Goal: Information Seeking & Learning: Learn about a topic

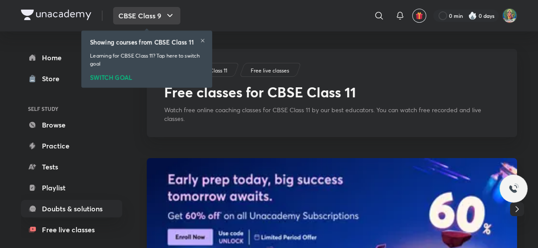
click at [162, 19] on button "CBSE Class 9" at bounding box center [146, 15] width 67 height 17
click at [201, 39] on icon at bounding box center [202, 40] width 3 height 3
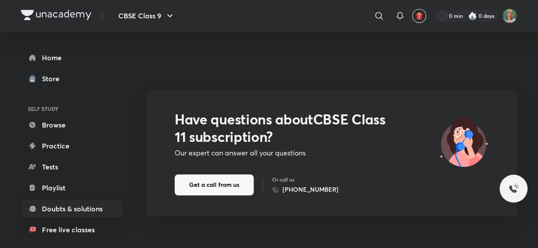
scroll to position [1312, 0]
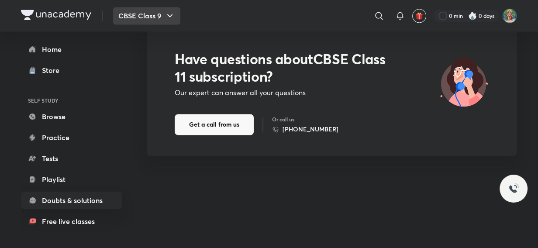
click at [165, 21] on button "CBSE Class 9" at bounding box center [146, 15] width 67 height 17
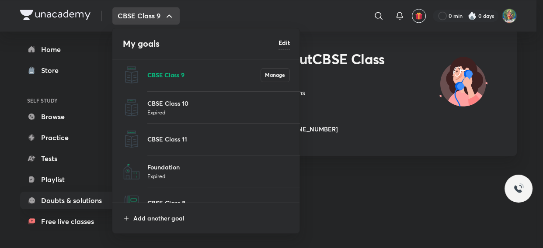
click at [174, 74] on p "CBSE Class 9" at bounding box center [203, 74] width 113 height 9
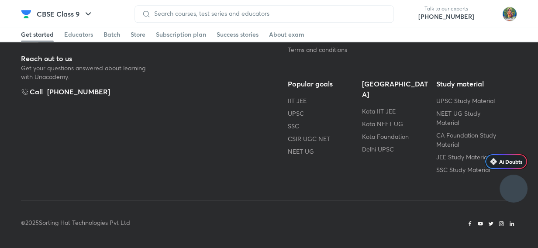
scroll to position [79, 0]
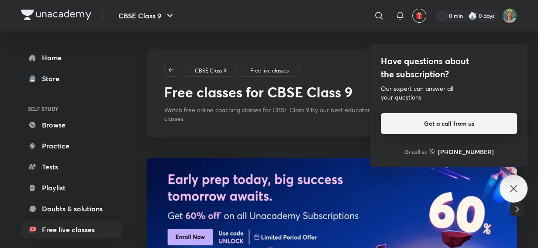
scroll to position [79, 0]
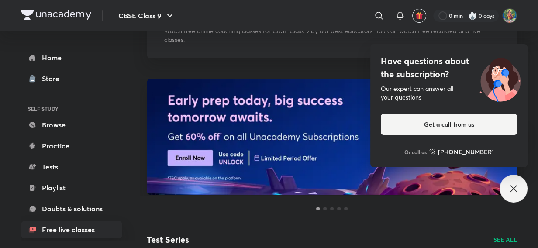
click at [510, 192] on icon at bounding box center [514, 189] width 10 height 10
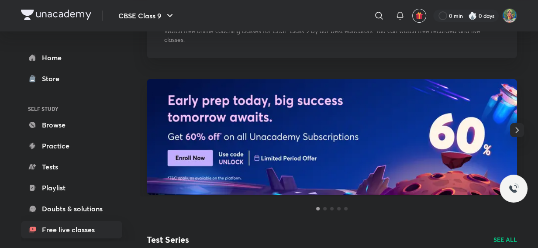
click at [519, 126] on icon "button" at bounding box center [517, 130] width 10 height 10
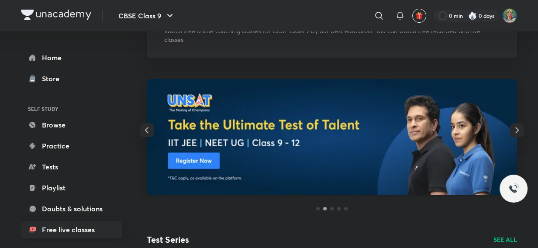
click at [518, 126] on icon "button" at bounding box center [517, 130] width 10 height 10
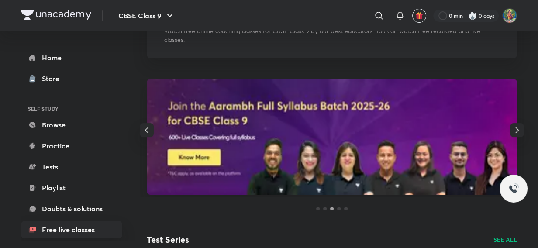
click at [518, 126] on icon "button" at bounding box center [517, 130] width 10 height 10
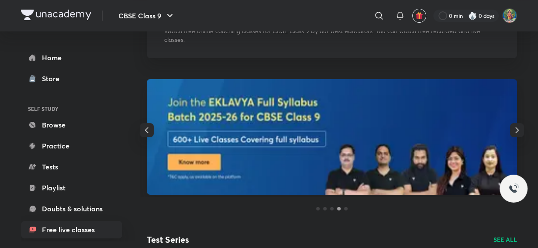
click at [518, 126] on icon "button" at bounding box center [517, 130] width 10 height 10
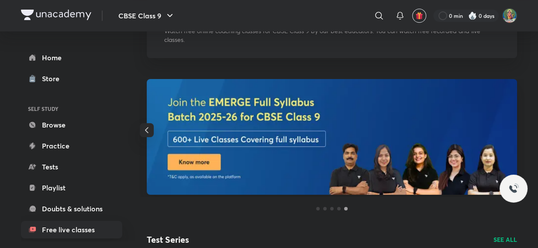
click at [518, 126] on div at bounding box center [332, 137] width 384 height 117
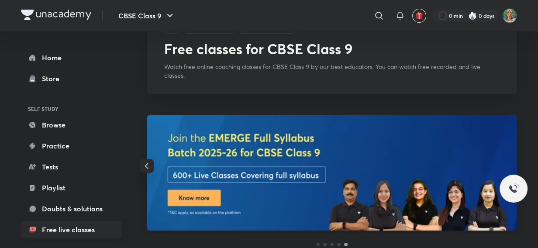
scroll to position [0, 0]
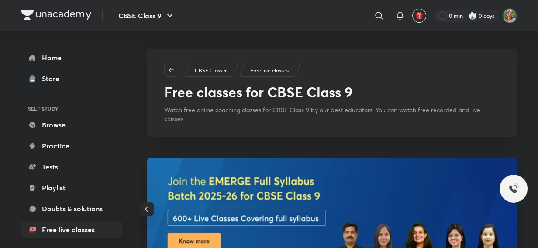
drag, startPoint x: 434, startPoint y: 118, endPoint x: 422, endPoint y: 136, distance: 22.2
drag, startPoint x: 422, startPoint y: 136, endPoint x: 327, endPoint y: 91, distance: 105.7
click at [327, 91] on h1 "Free classes for CBSE Class 9" at bounding box center [258, 92] width 189 height 17
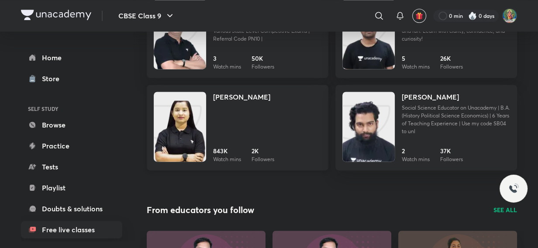
scroll to position [1038, 0]
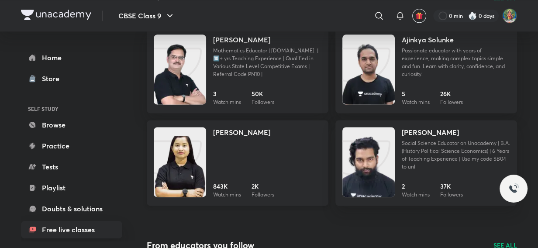
click at [239, 133] on h4 "[PERSON_NAME]" at bounding box center [241, 132] width 57 height 10
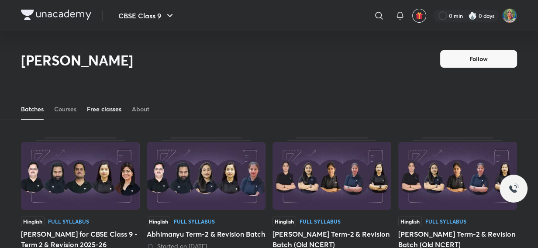
scroll to position [38, 0]
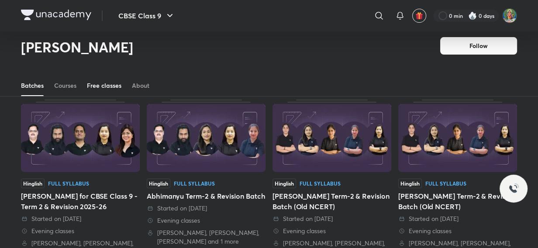
click at [93, 90] on link "Free classes" at bounding box center [104, 85] width 35 height 21
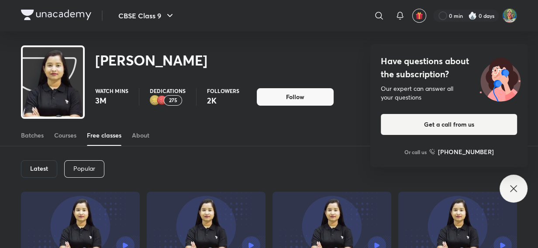
click at [520, 196] on div "Have questions about the subscription? Our expert can answer all your questions…" at bounding box center [514, 189] width 28 height 28
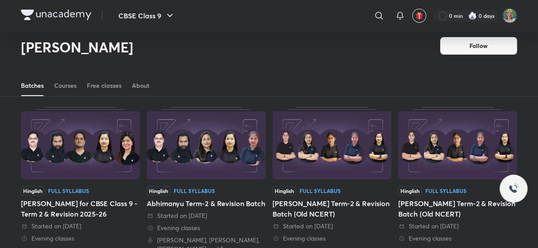
scroll to position [38, 0]
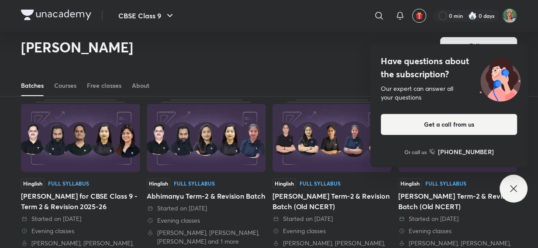
click at [516, 189] on icon at bounding box center [514, 189] width 10 height 10
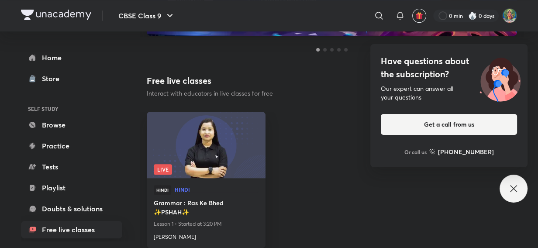
scroll to position [437, 0]
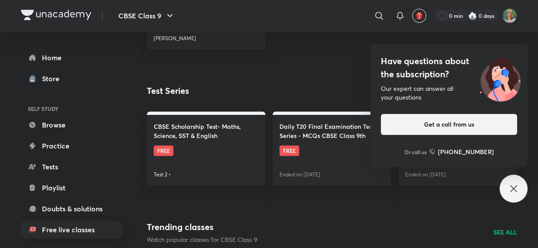
click at [513, 184] on icon at bounding box center [514, 189] width 10 height 10
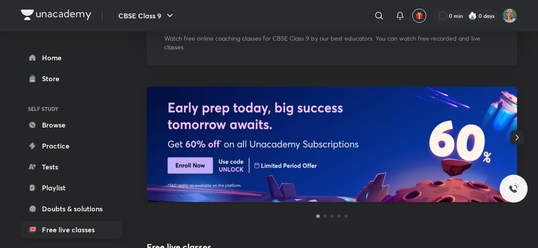
scroll to position [0, 0]
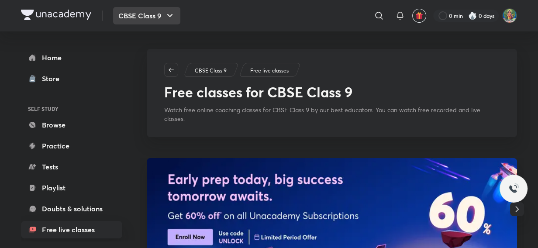
click at [163, 18] on button "CBSE Class 9" at bounding box center [146, 15] width 67 height 17
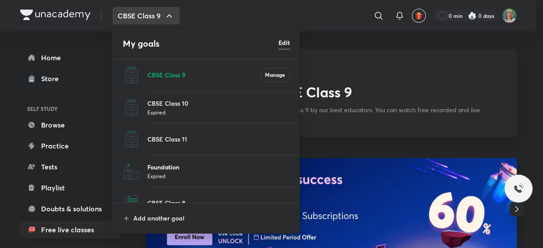
click at [167, 166] on p "Foundation" at bounding box center [218, 167] width 142 height 9
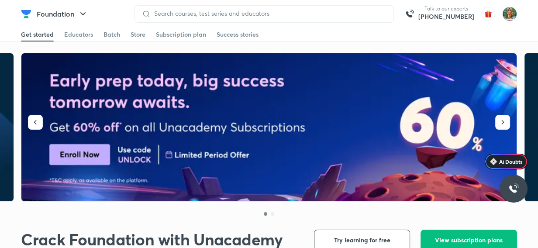
scroll to position [159, 0]
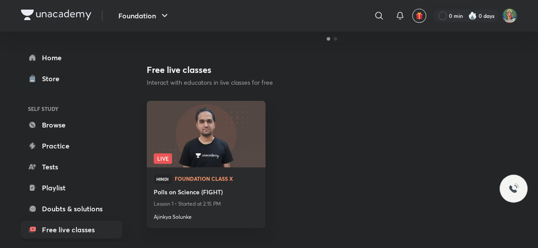
scroll to position [242, 0]
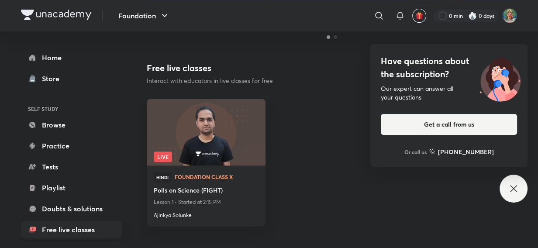
click at [524, 189] on div "Have questions about the subscription? Our expert can answer all your questions…" at bounding box center [514, 189] width 28 height 28
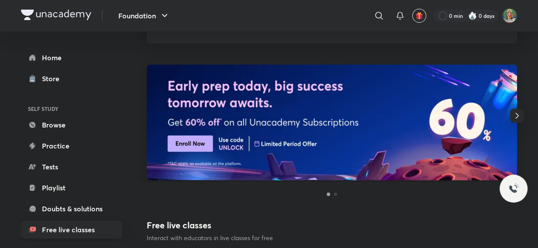
scroll to position [61, 0]
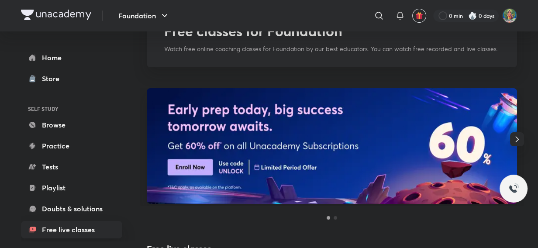
click at [519, 138] on icon "button" at bounding box center [517, 139] width 10 height 10
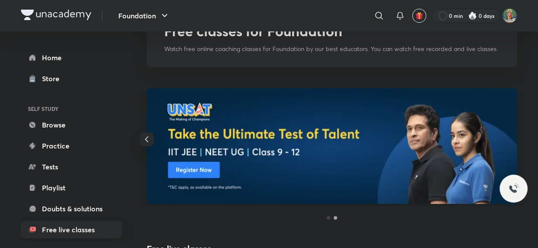
click at [146, 142] on icon "button" at bounding box center [147, 139] width 10 height 10
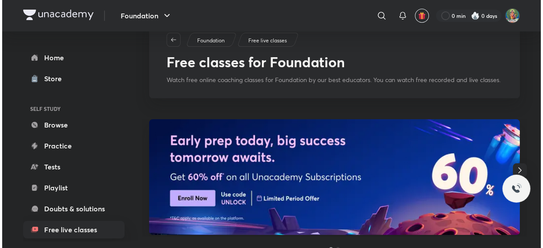
scroll to position [0, 0]
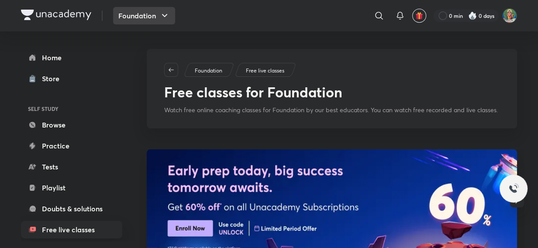
click at [156, 17] on button "Foundation" at bounding box center [144, 15] width 62 height 17
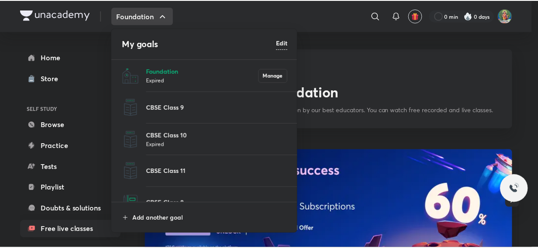
scroll to position [48, 0]
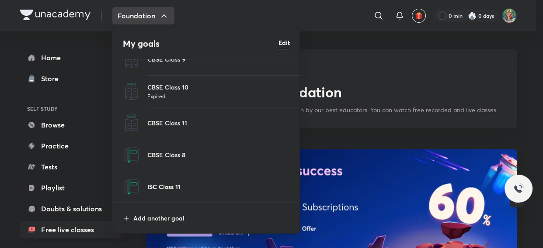
click at [166, 188] on p "ISC Class 11" at bounding box center [218, 186] width 142 height 9
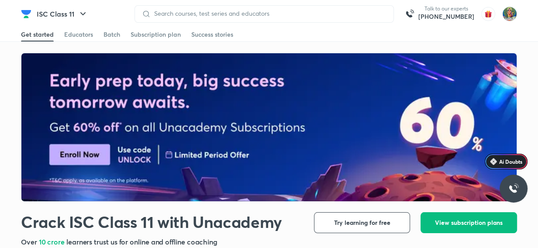
scroll to position [198, 0]
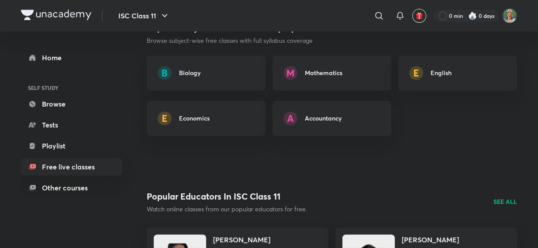
scroll to position [797, 0]
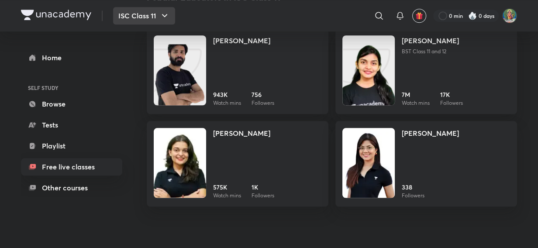
click at [151, 20] on button "ISC Class 11" at bounding box center [144, 15] width 62 height 17
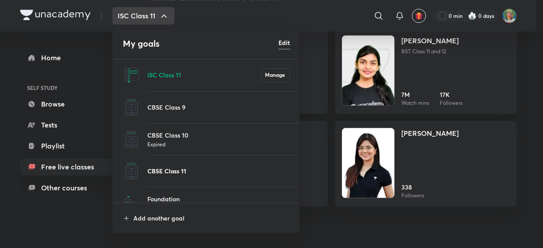
click at [164, 171] on p "CBSE Class 11" at bounding box center [218, 170] width 142 height 9
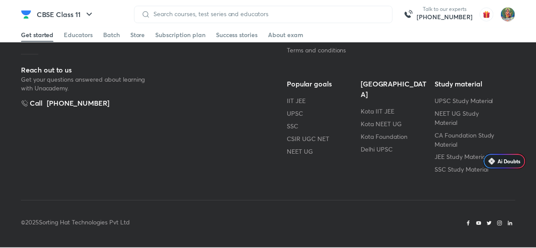
scroll to position [107, 0]
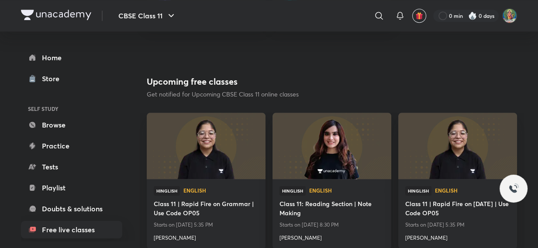
scroll to position [755, 0]
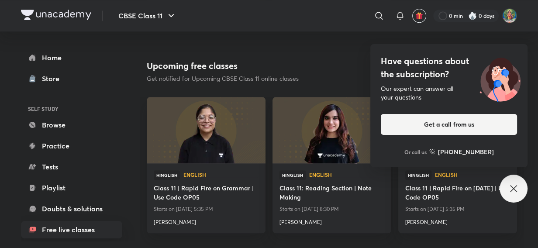
click at [502, 184] on div "Have questions about the subscription? Our expert can answer all your questions…" at bounding box center [514, 189] width 28 height 28
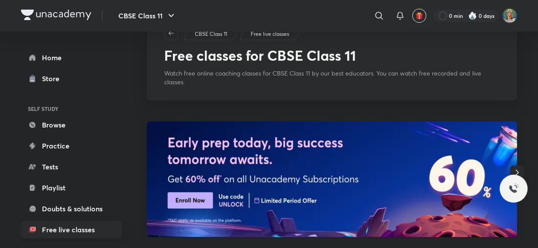
scroll to position [0, 0]
